Goal: Navigation & Orientation: Find specific page/section

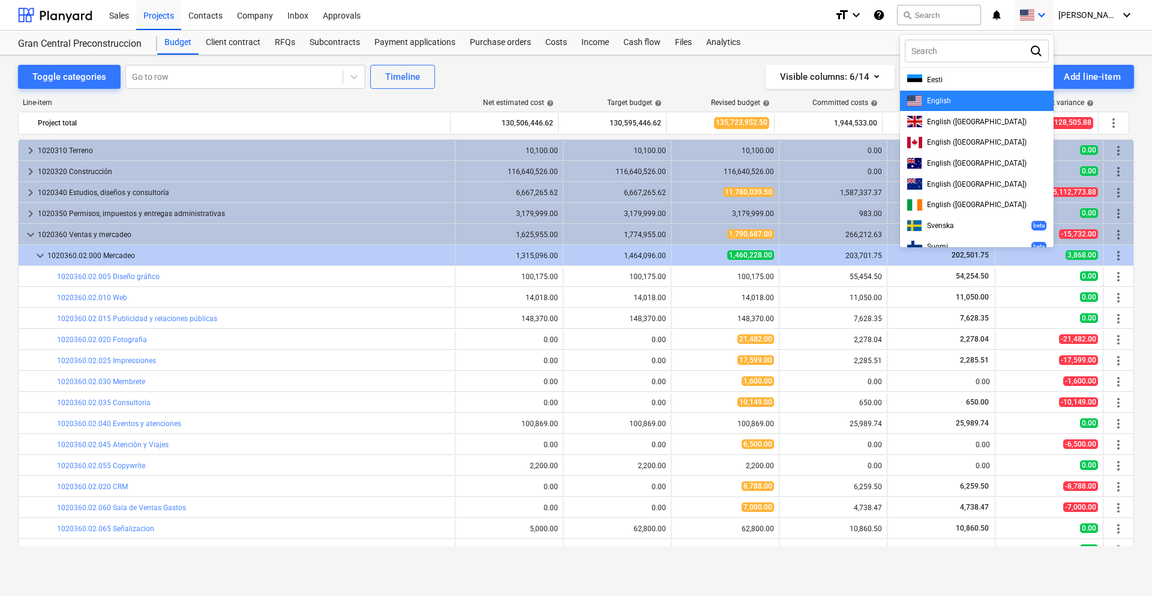
scroll to position [300, 0]
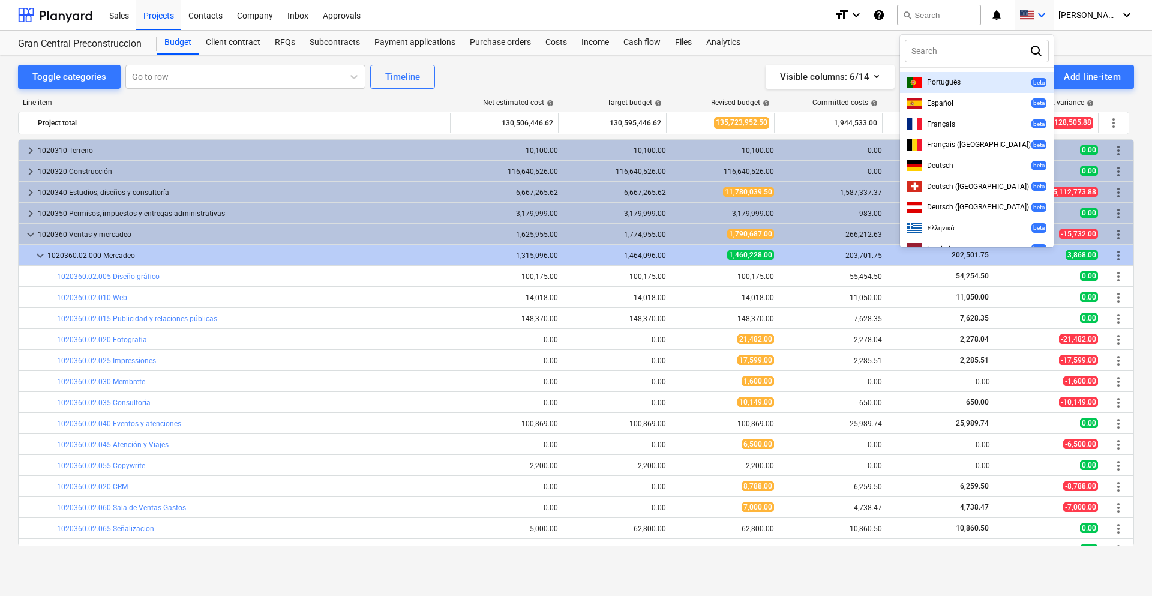
click at [1063, 11] on div at bounding box center [576, 298] width 1152 height 596
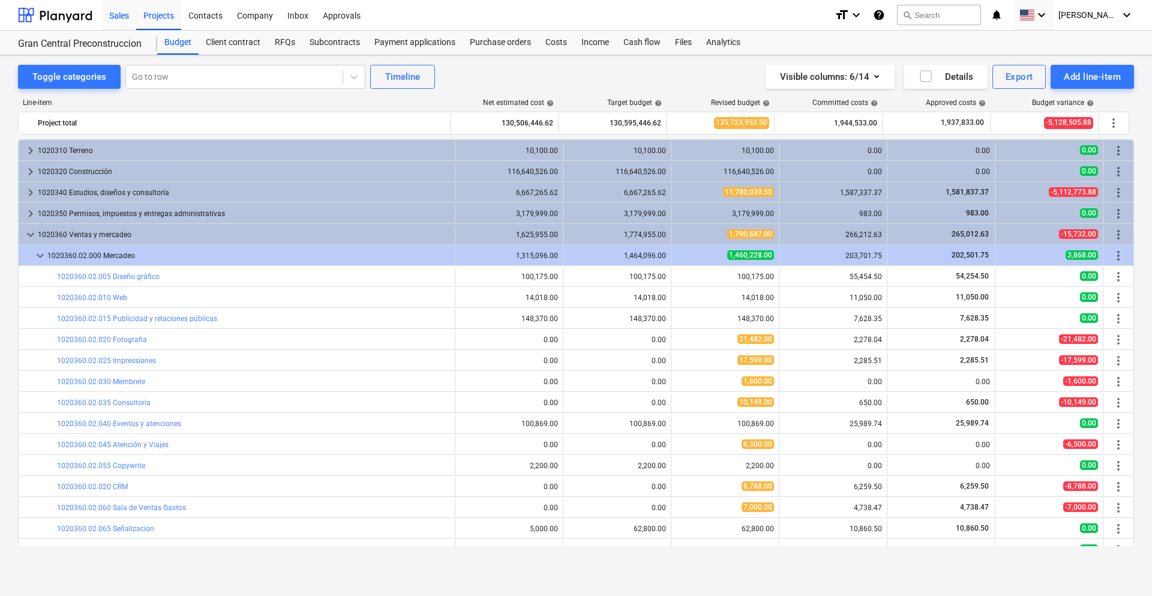
click at [128, 17] on div "Sales" at bounding box center [119, 14] width 34 height 31
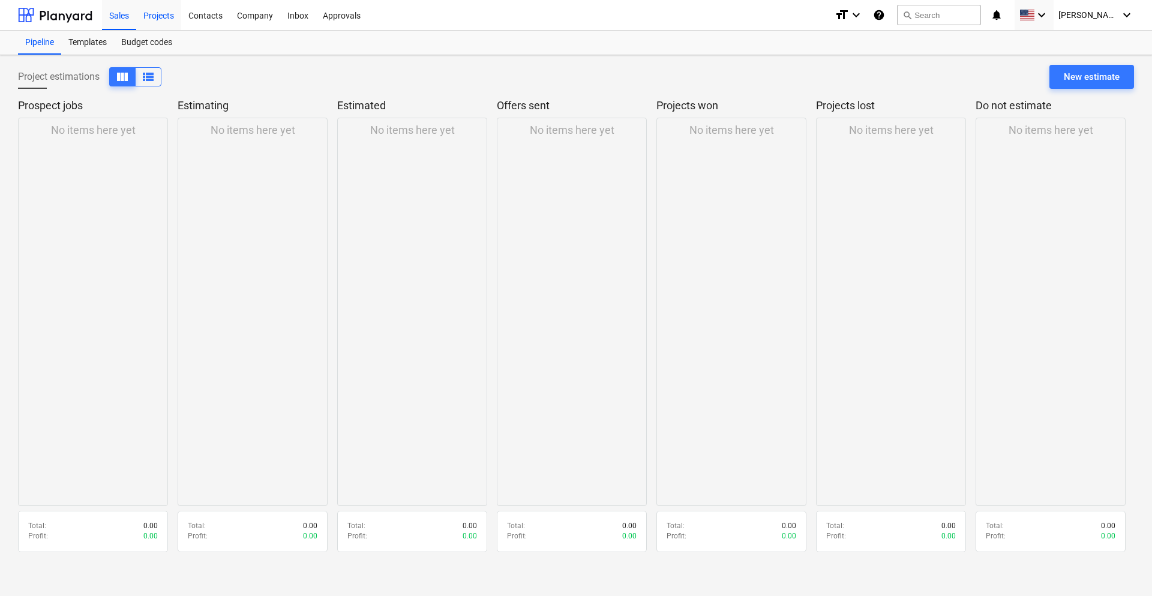
click at [146, 17] on div "Projects" at bounding box center [158, 14] width 45 height 31
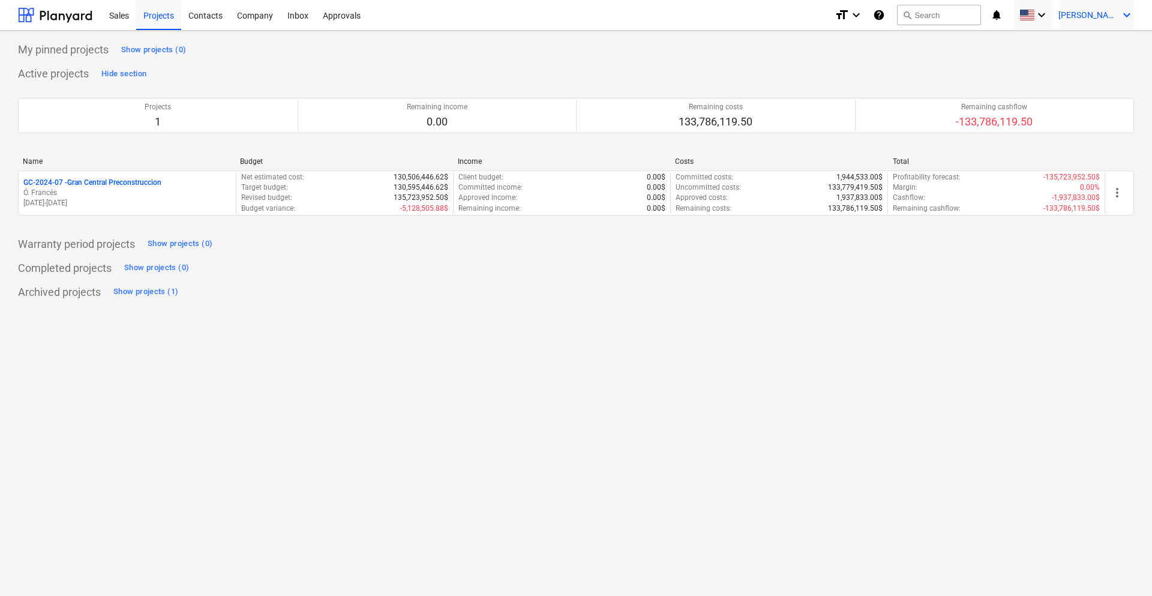
click at [1123, 15] on icon "keyboard_arrow_down" at bounding box center [1127, 15] width 14 height 14
click at [1125, 12] on div at bounding box center [576, 298] width 1152 height 596
click at [1049, 11] on icon "keyboard_arrow_down" at bounding box center [1042, 15] width 14 height 14
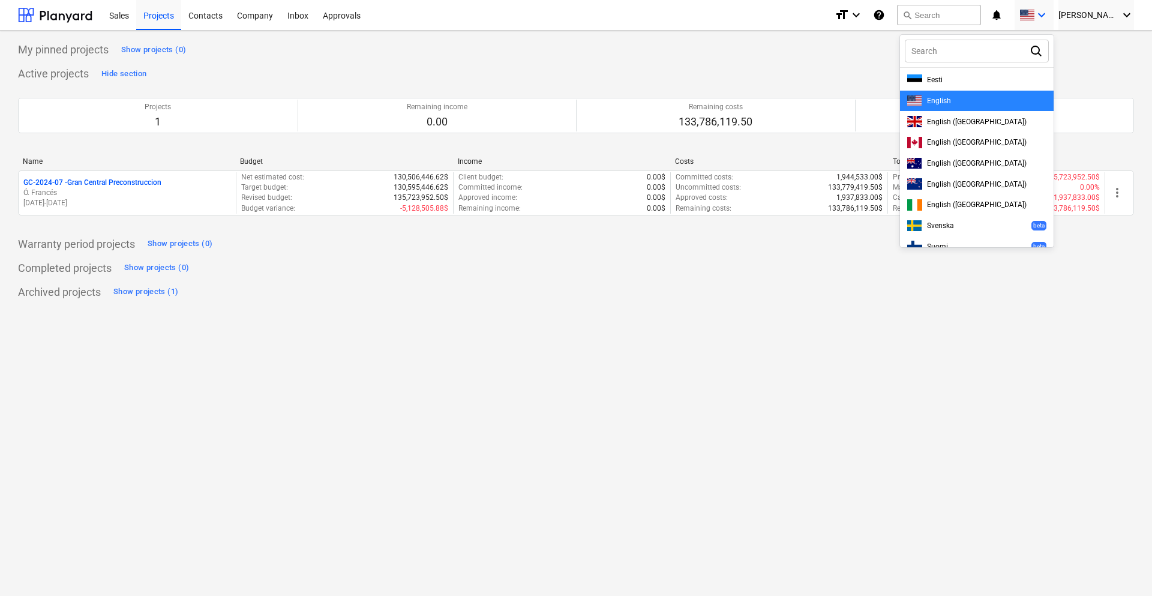
click at [1069, 11] on div at bounding box center [576, 298] width 1152 height 596
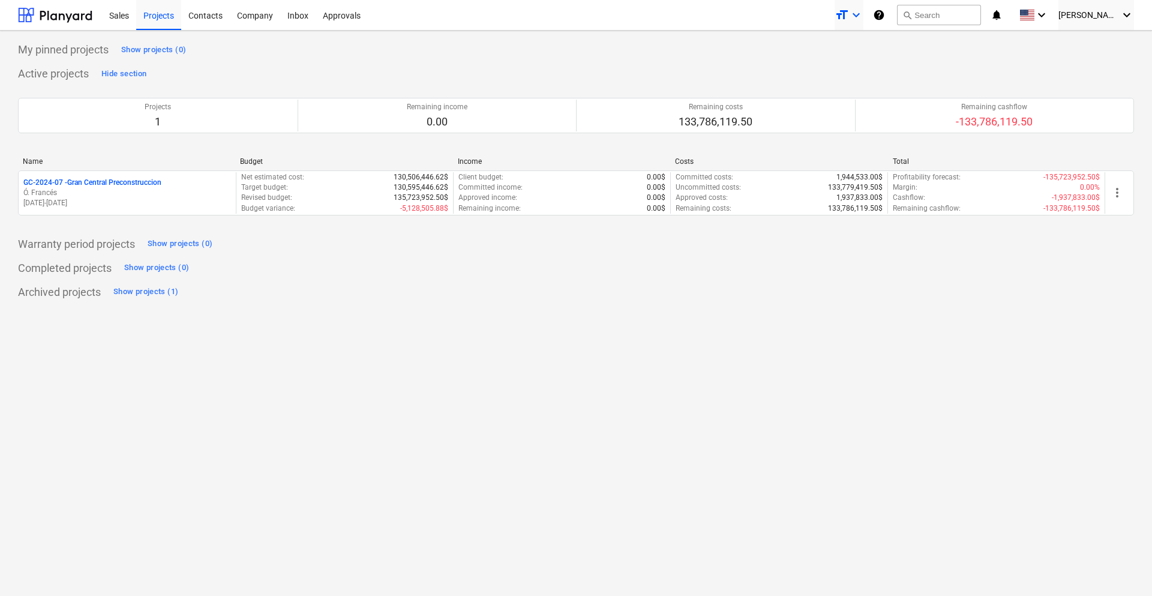
click at [864, 17] on icon "keyboard_arrow_down" at bounding box center [856, 15] width 14 height 14
click at [880, 17] on div at bounding box center [576, 298] width 1152 height 596
click at [125, 288] on div "Show projects (1)" at bounding box center [145, 292] width 65 height 14
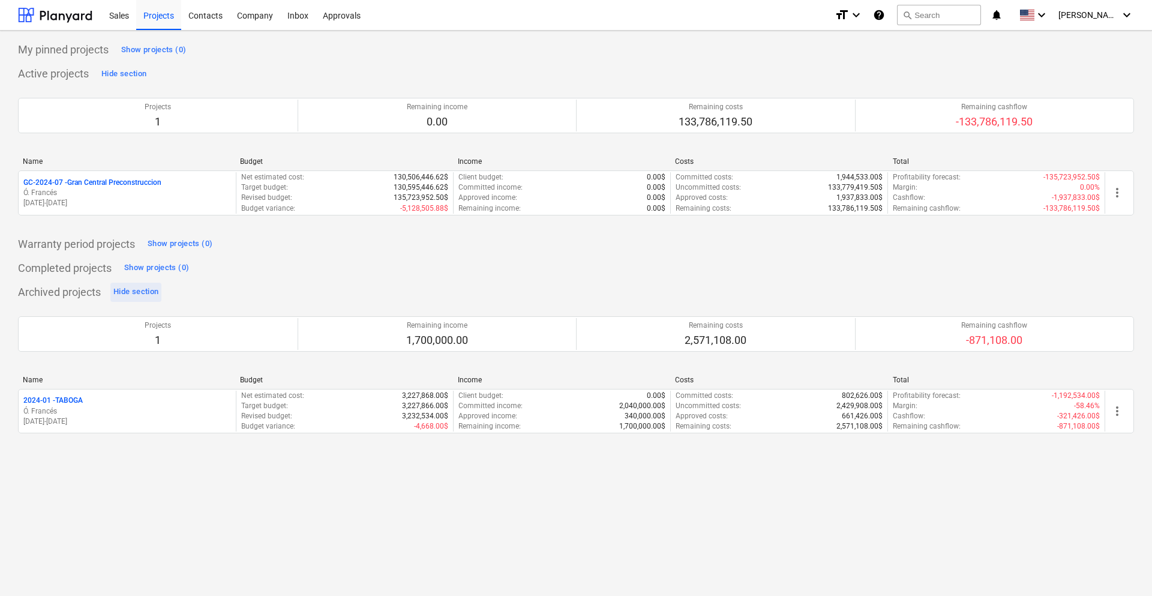
click at [149, 296] on div "Hide section" at bounding box center [135, 292] width 45 height 14
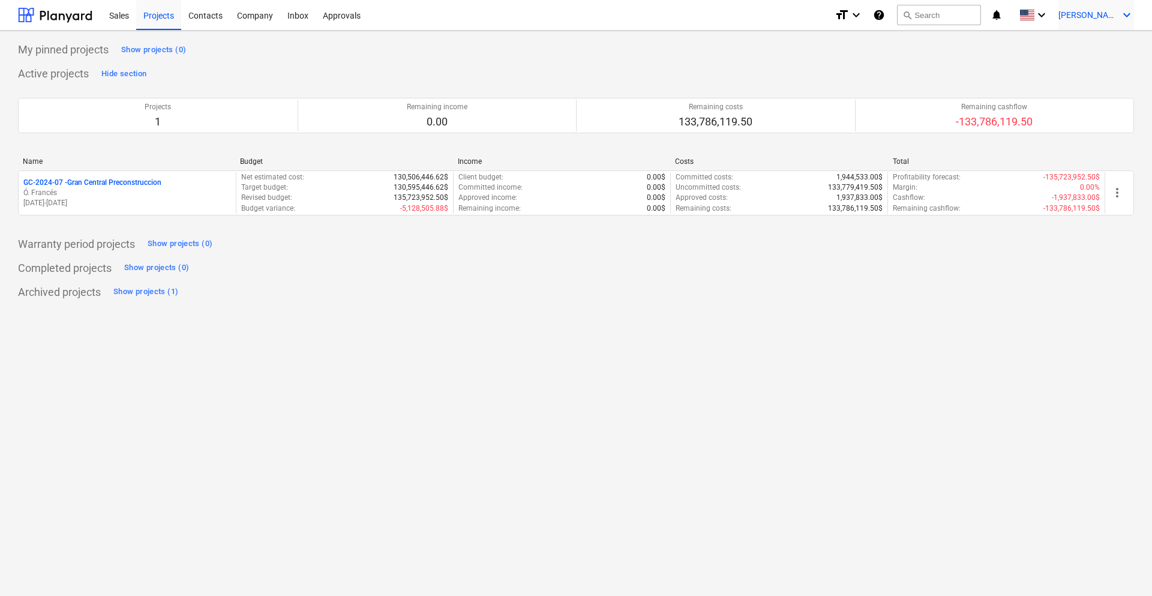
click at [1124, 13] on icon "keyboard_arrow_down" at bounding box center [1127, 15] width 14 height 14
click at [1124, 13] on div at bounding box center [576, 298] width 1152 height 596
